Goal: Transaction & Acquisition: Book appointment/travel/reservation

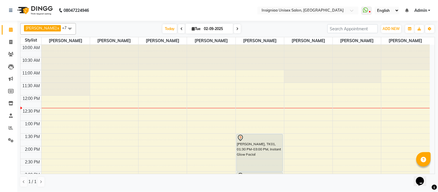
scroll to position [16, 0]
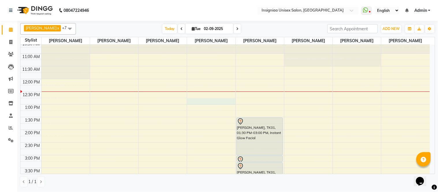
click at [202, 104] on div "10:00 AM 10:30 AM 11:00 AM 11:30 AM 12:00 PM 12:30 PM 1:00 PM 1:30 PM 2:00 PM 2…" at bounding box center [226, 180] width 410 height 305
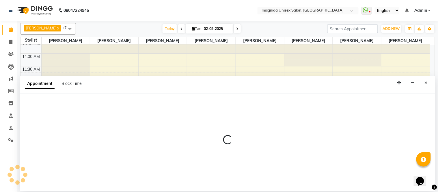
select select "58134"
select select "765"
select select "tentative"
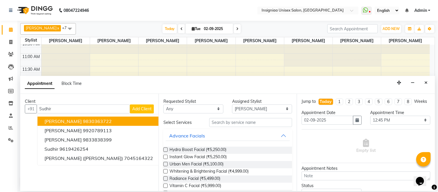
click at [115, 118] on button "[PERSON_NAME] 9830363722" at bounding box center [99, 121] width 123 height 9
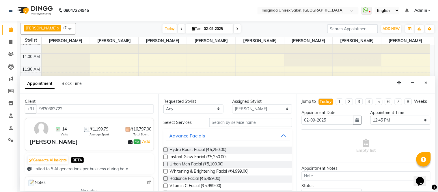
type input "9830363722"
click at [220, 121] on input "text" at bounding box center [251, 122] width 83 height 9
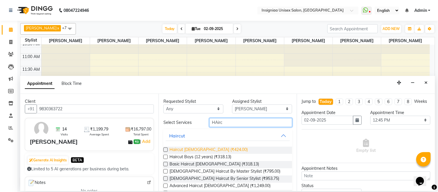
type input "HAirc"
click at [205, 149] on span "Haircut [DEMOGRAPHIC_DATA] (₹424.00)" at bounding box center [209, 150] width 78 height 7
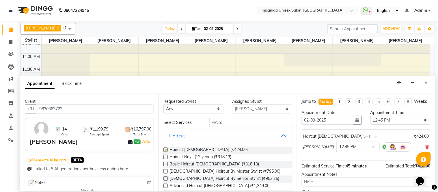
checkbox input "false"
drag, startPoint x: 224, startPoint y: 123, endPoint x: 204, endPoint y: 120, distance: 19.6
click at [205, 120] on div "HAirc" at bounding box center [251, 122] width 92 height 9
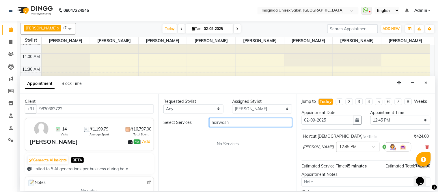
click at [218, 120] on input "hairwash" at bounding box center [251, 122] width 83 height 9
click at [218, 121] on input "hairwash" at bounding box center [251, 122] width 83 height 9
click at [220, 122] on input "hairwash" at bounding box center [251, 122] width 83 height 9
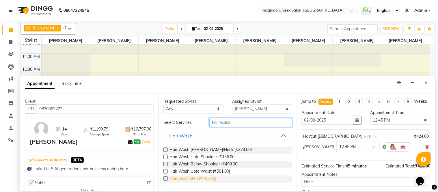
type input "hair wash"
click at [207, 177] on span "Hair wash Men (₹106.00)" at bounding box center [193, 179] width 47 height 7
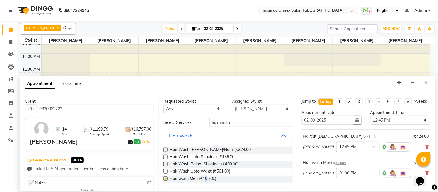
checkbox input "false"
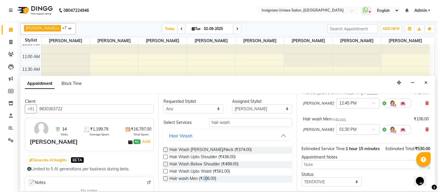
scroll to position [87, 0]
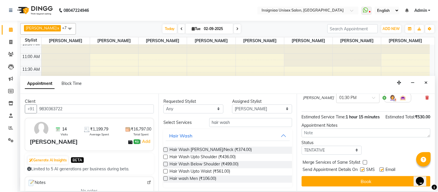
click at [383, 171] on label at bounding box center [382, 170] width 4 height 4
click at [383, 171] on input "checkbox" at bounding box center [382, 170] width 4 height 4
checkbox input "false"
click at [363, 170] on label at bounding box center [363, 170] width 4 height 4
click at [363, 170] on input "checkbox" at bounding box center [363, 170] width 4 height 4
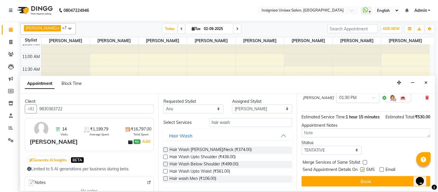
checkbox input "false"
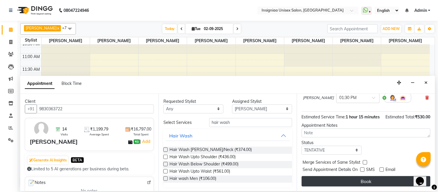
click at [363, 180] on button "Book" at bounding box center [366, 181] width 129 height 10
